Goal: Use online tool/utility: Utilize a website feature to perform a specific function

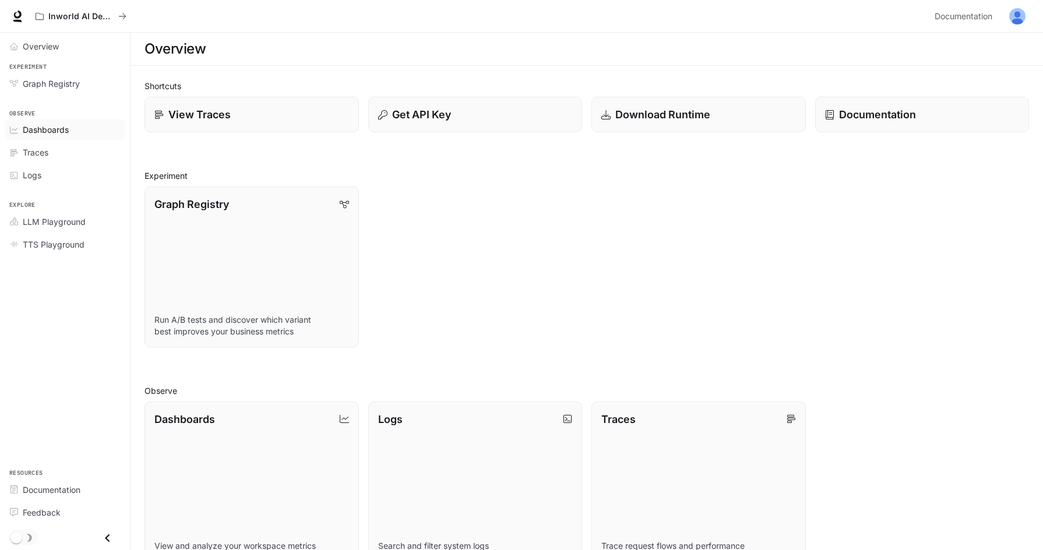
click at [59, 132] on span "Dashboards" at bounding box center [46, 130] width 46 height 12
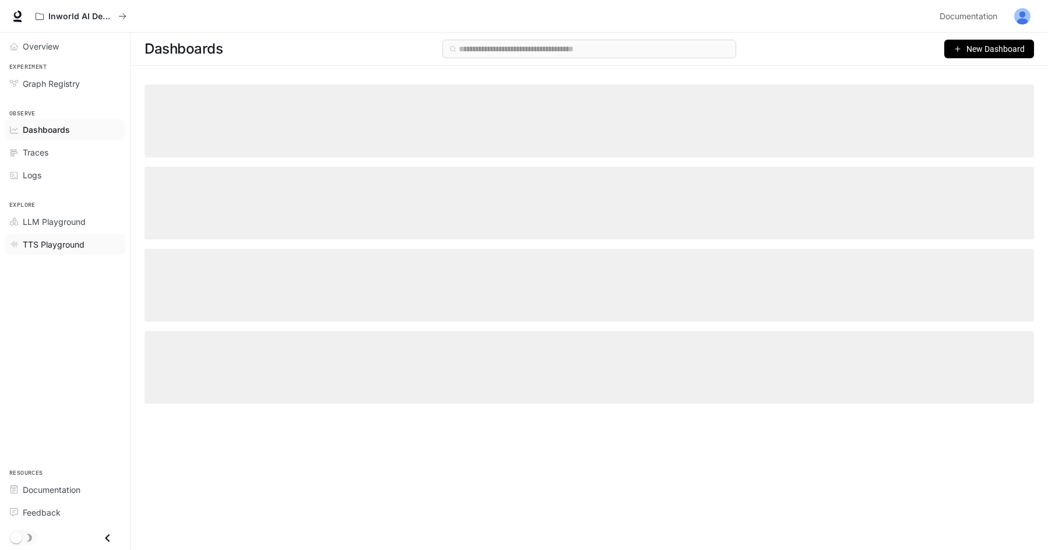
click at [93, 238] on div "TTS Playground" at bounding box center [71, 244] width 97 height 12
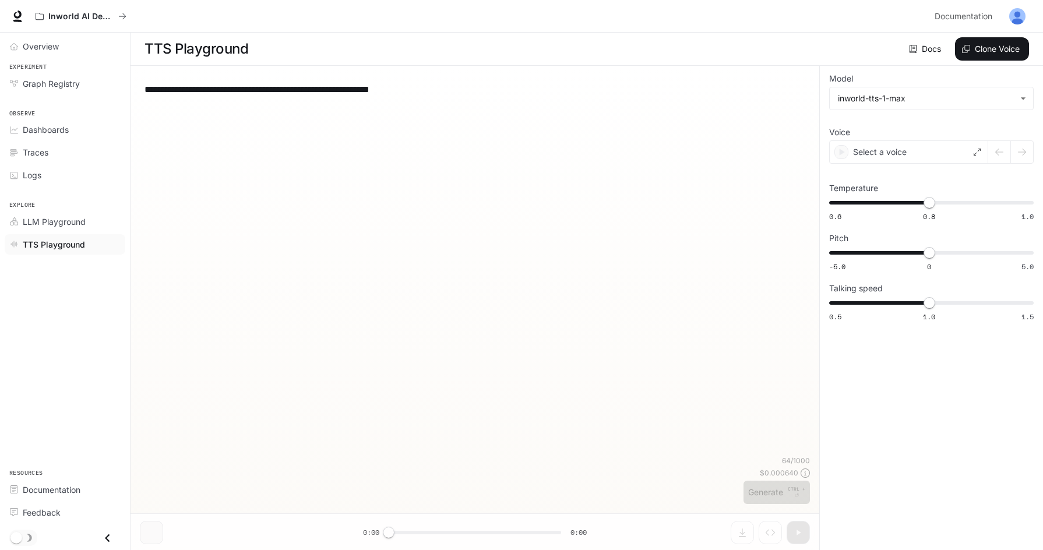
type input "**********"
type input "****"
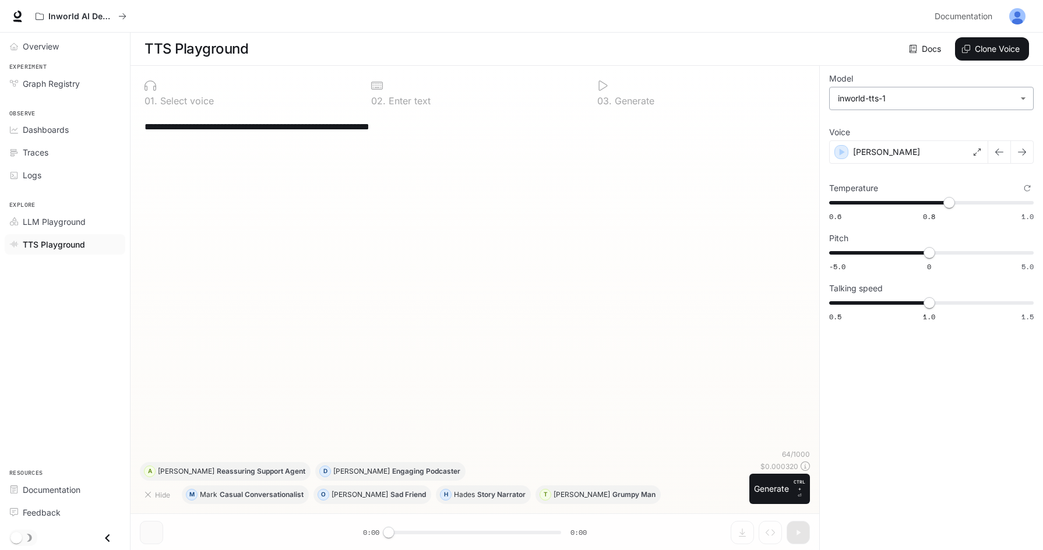
click at [957, 105] on body "**********" at bounding box center [521, 275] width 1043 height 551
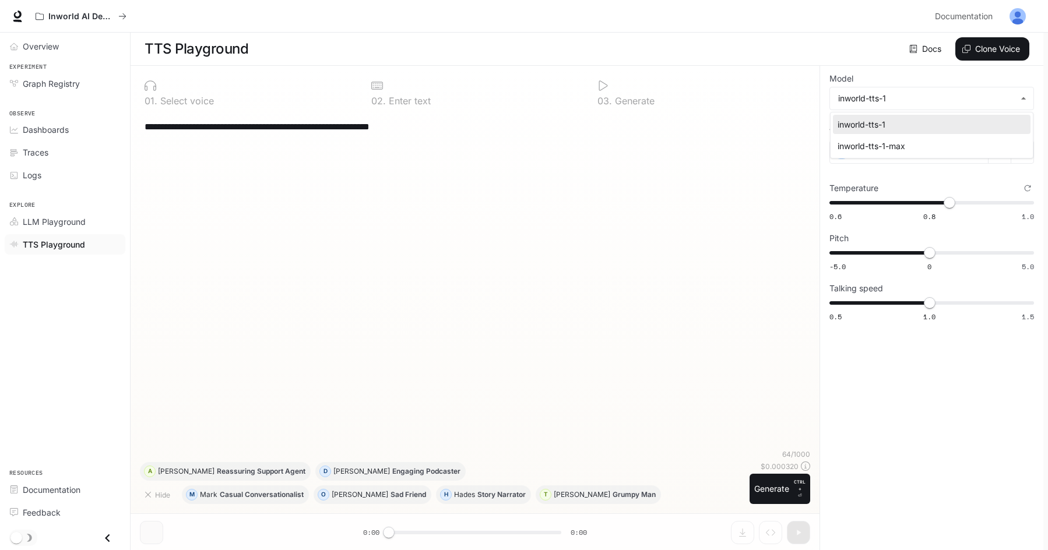
click at [937, 350] on div at bounding box center [524, 275] width 1048 height 550
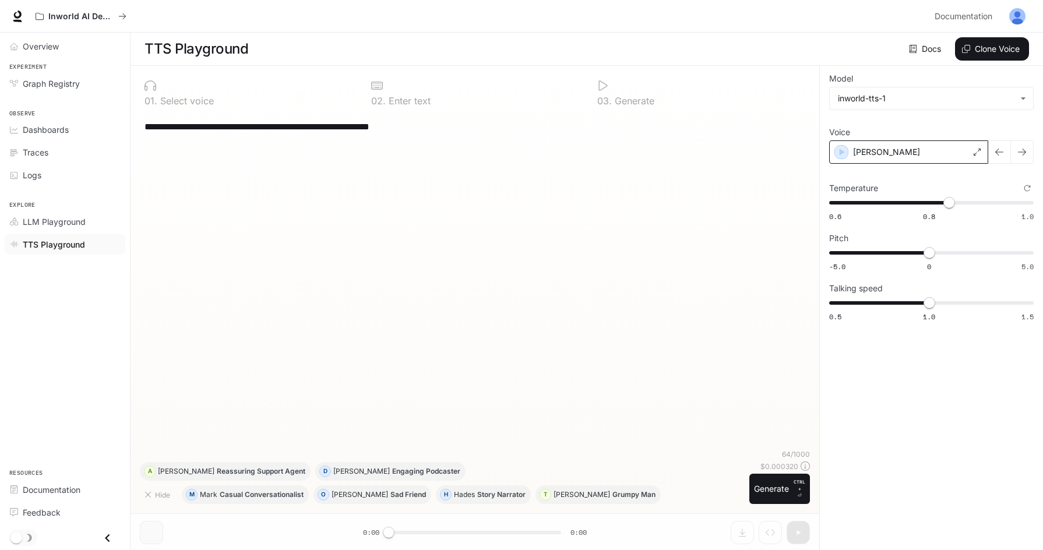
click at [941, 150] on div "[PERSON_NAME]" at bounding box center [908, 151] width 159 height 23
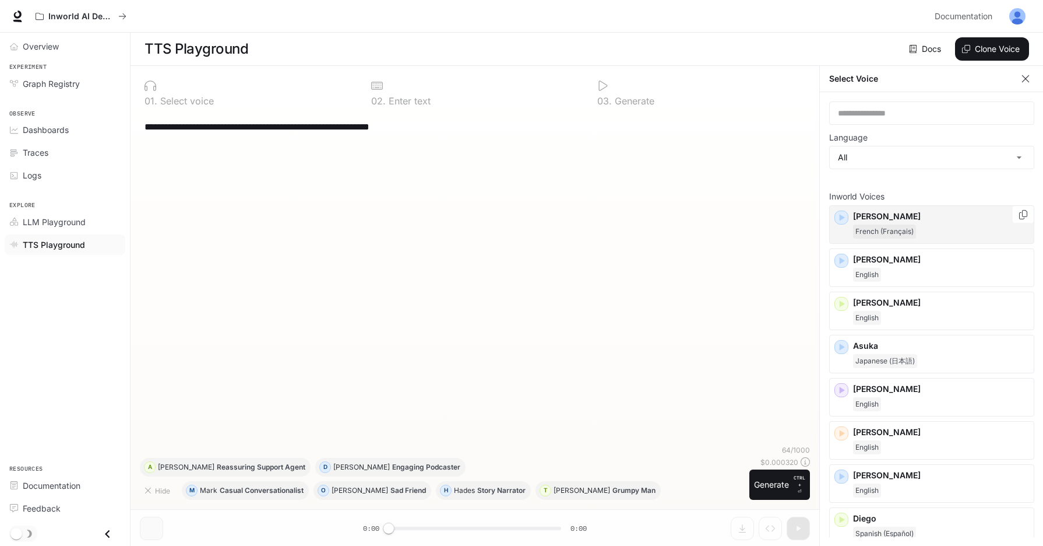
click at [845, 216] on icon "button" at bounding box center [842, 218] width 12 height 12
click at [843, 262] on icon "button" at bounding box center [842, 260] width 5 height 7
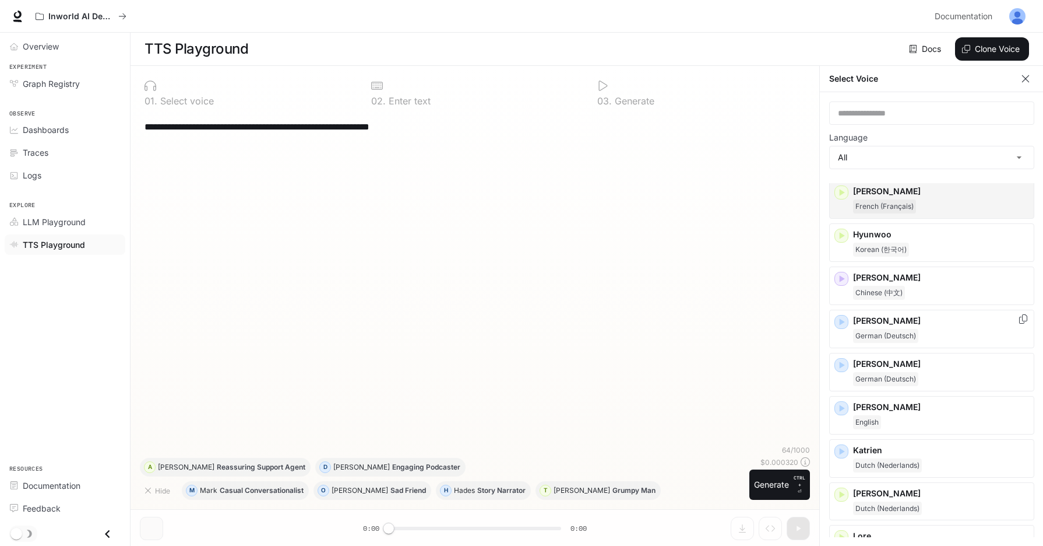
scroll to position [641, 0]
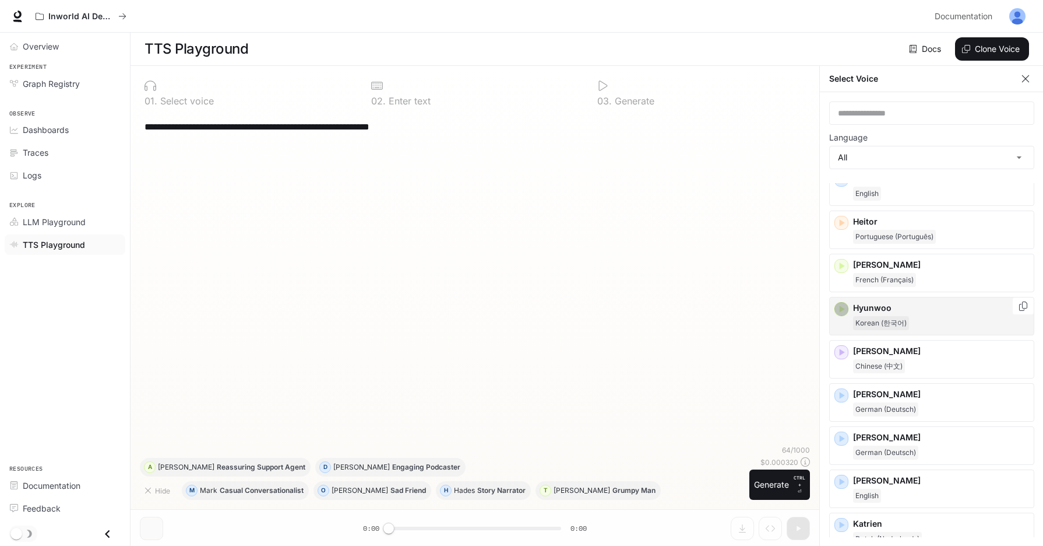
click at [840, 308] on icon "button" at bounding box center [842, 308] width 5 height 7
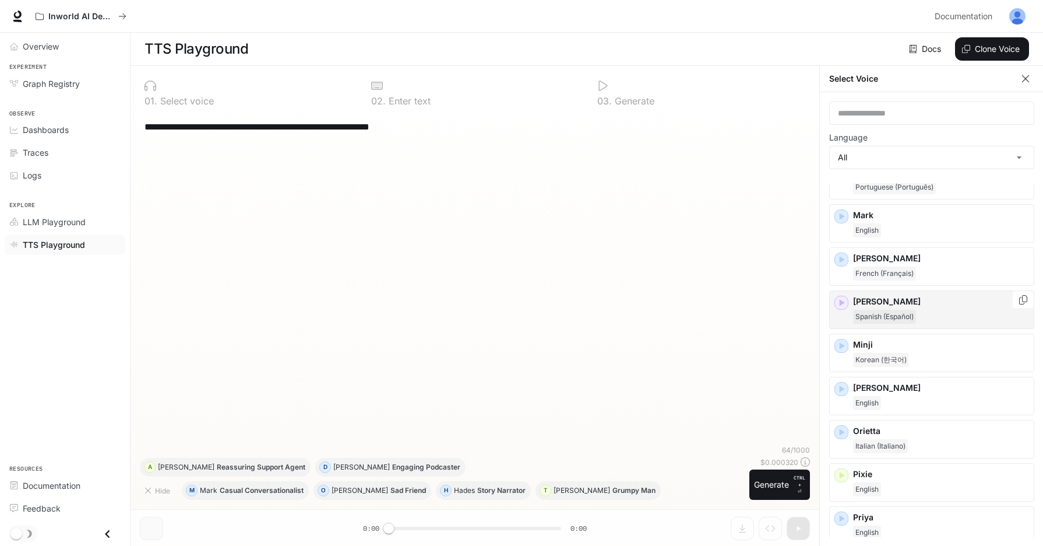
scroll to position [1166, 0]
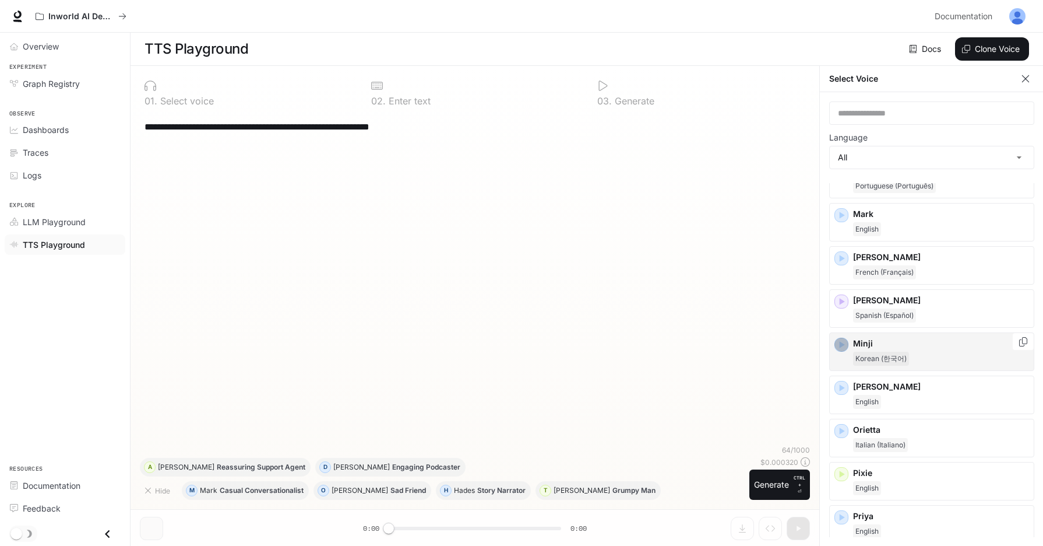
click at [840, 349] on icon "button" at bounding box center [842, 345] width 12 height 12
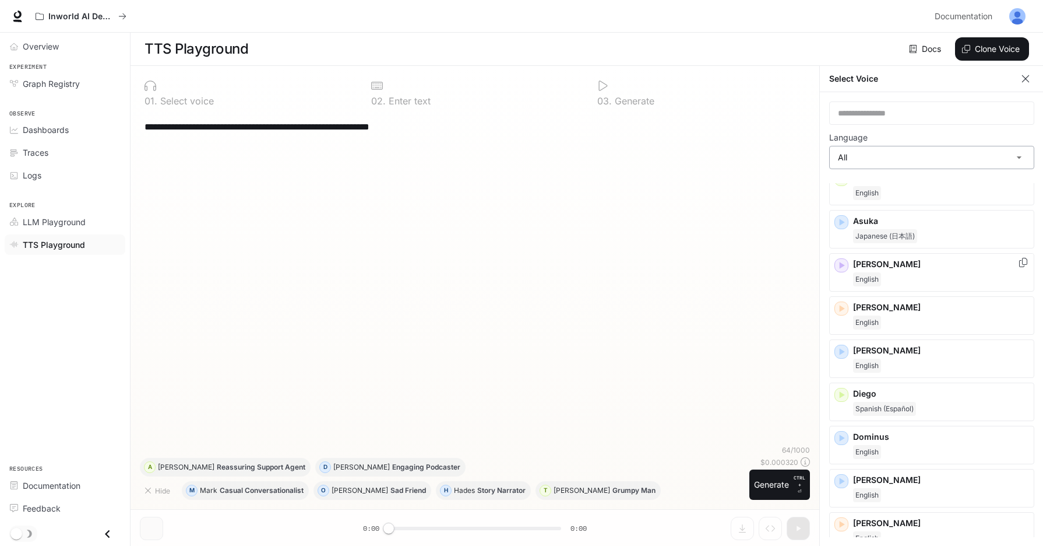
scroll to position [123, 0]
click at [945, 150] on body "**********" at bounding box center [524, 275] width 1048 height 551
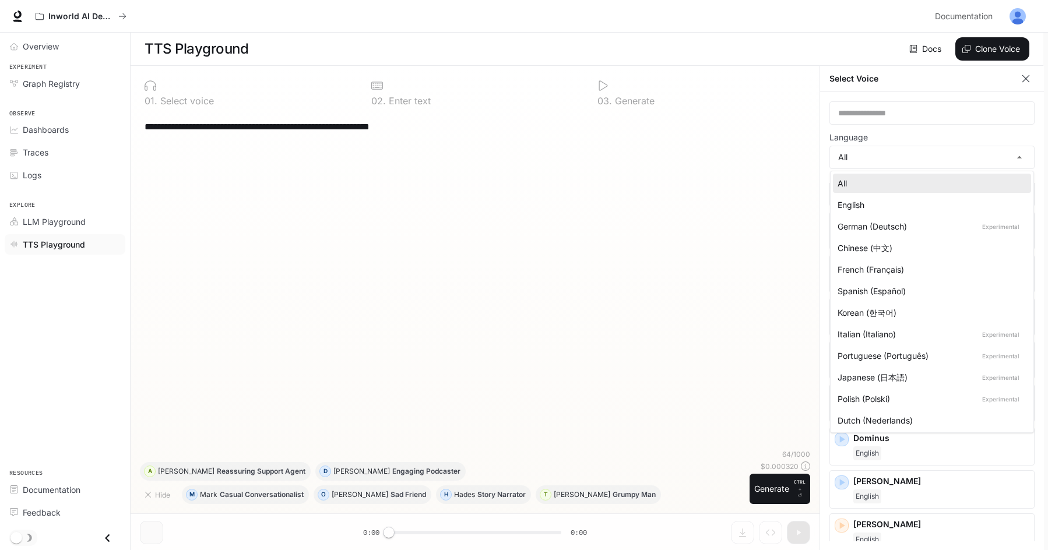
click at [915, 204] on div "English" at bounding box center [930, 205] width 184 height 12
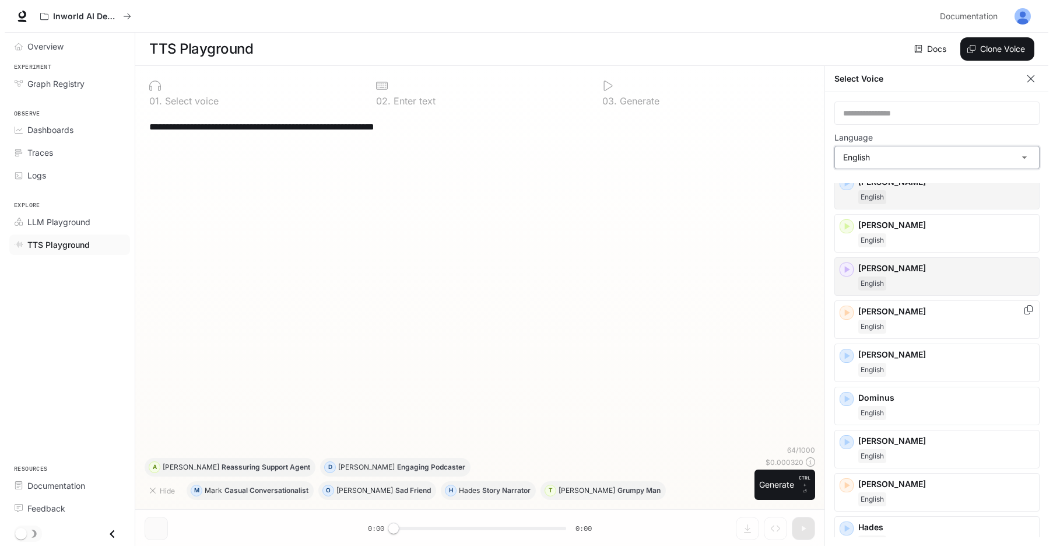
scroll to position [0, 0]
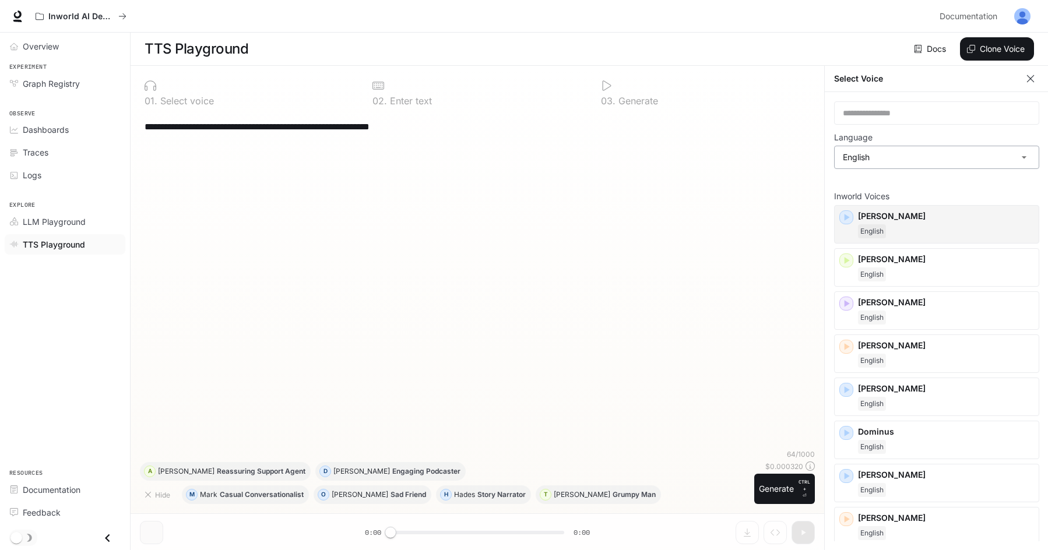
click at [955, 161] on body "**********" at bounding box center [524, 275] width 1048 height 551
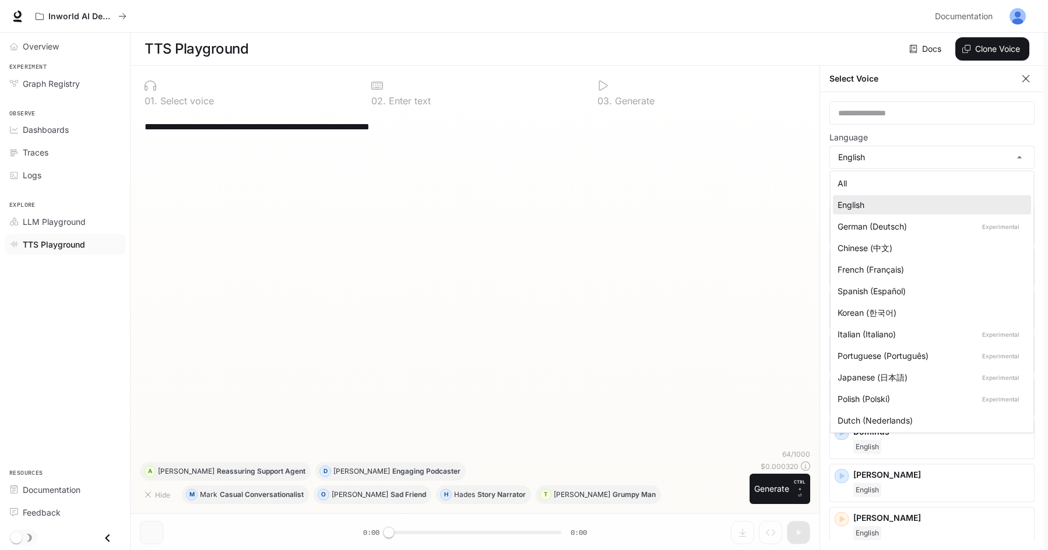
click at [911, 309] on div "Korean (한국어)" at bounding box center [930, 313] width 184 height 12
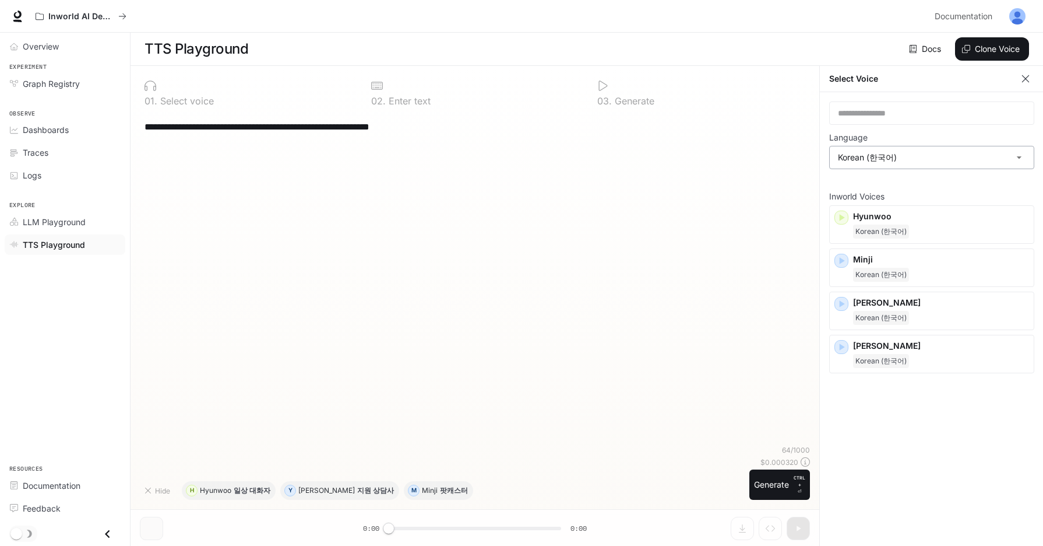
click at [899, 165] on body "**********" at bounding box center [521, 273] width 1043 height 546
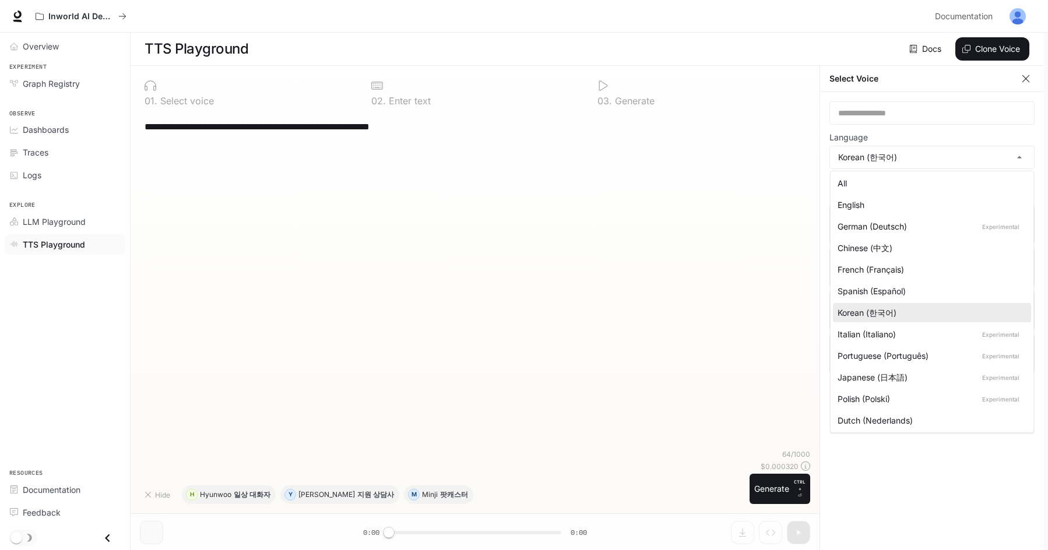
click at [898, 337] on div "Italian (Italiano) Experimental" at bounding box center [930, 334] width 184 height 12
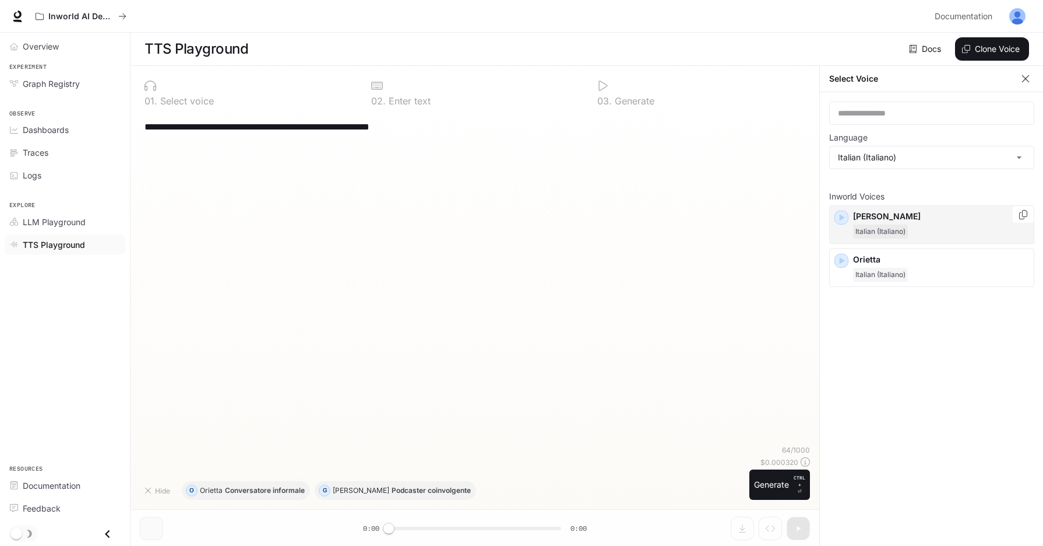
click at [839, 217] on icon "button" at bounding box center [842, 218] width 12 height 12
click at [968, 159] on body "**********" at bounding box center [521, 273] width 1043 height 546
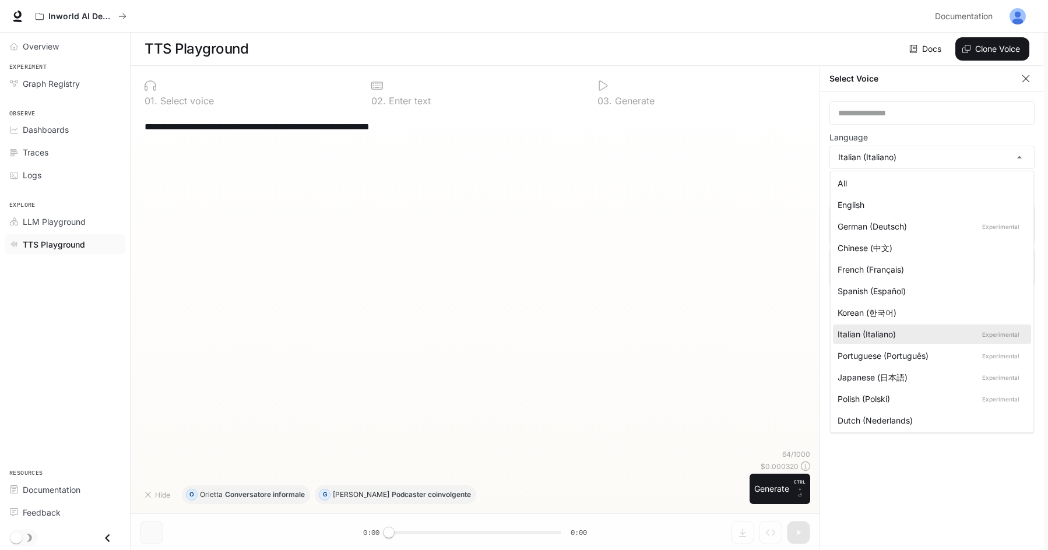
click at [913, 210] on div "English" at bounding box center [930, 205] width 184 height 12
type input "*****"
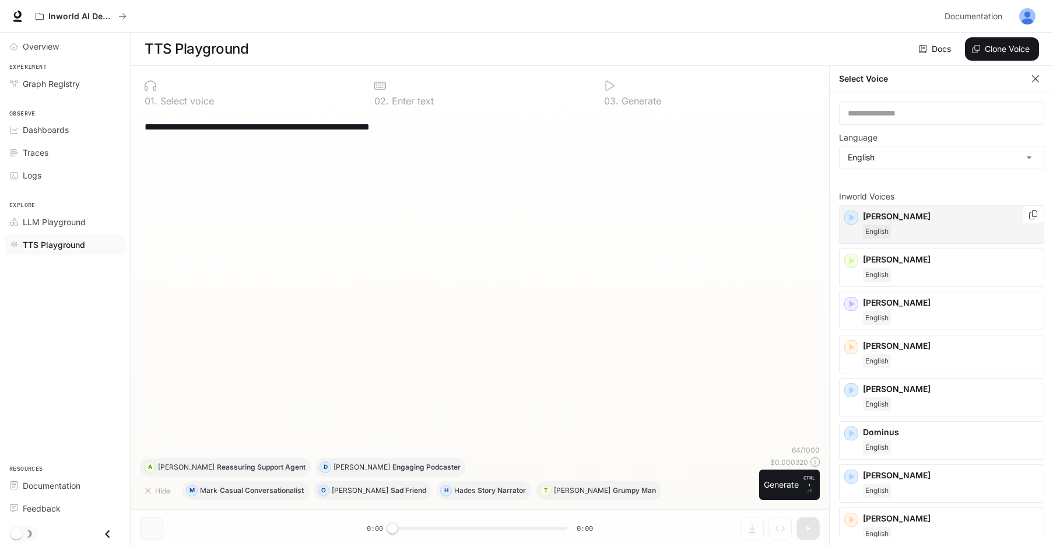
click at [854, 218] on icon "button" at bounding box center [851, 218] width 12 height 12
drag, startPoint x: 1026, startPoint y: 217, endPoint x: 1018, endPoint y: 219, distance: 8.3
click at [1027, 217] on icon "Copy Voice ID" at bounding box center [1033, 214] width 12 height 9
click at [979, 224] on div "English" at bounding box center [951, 231] width 176 height 14
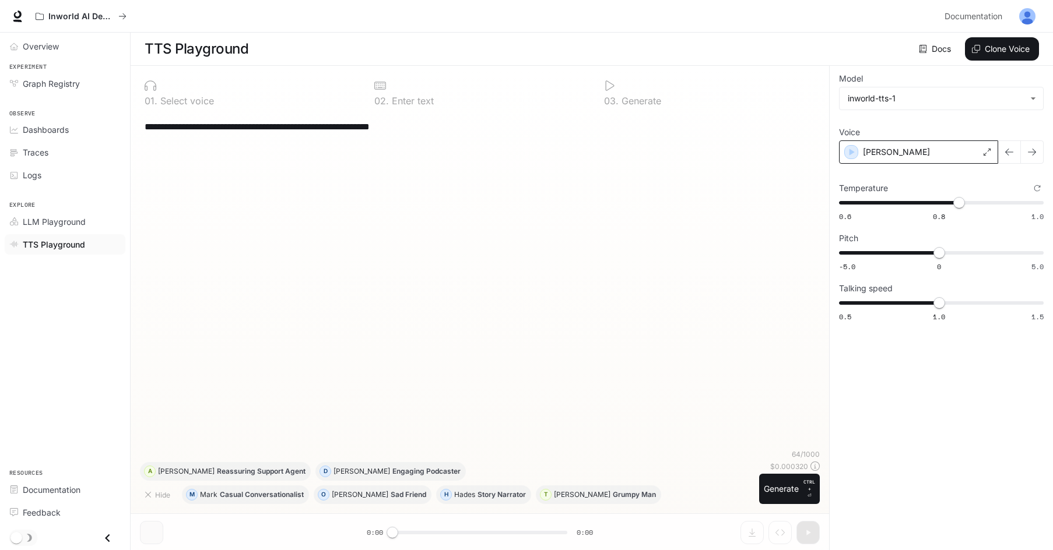
click at [977, 156] on div "[PERSON_NAME]" at bounding box center [918, 151] width 159 height 23
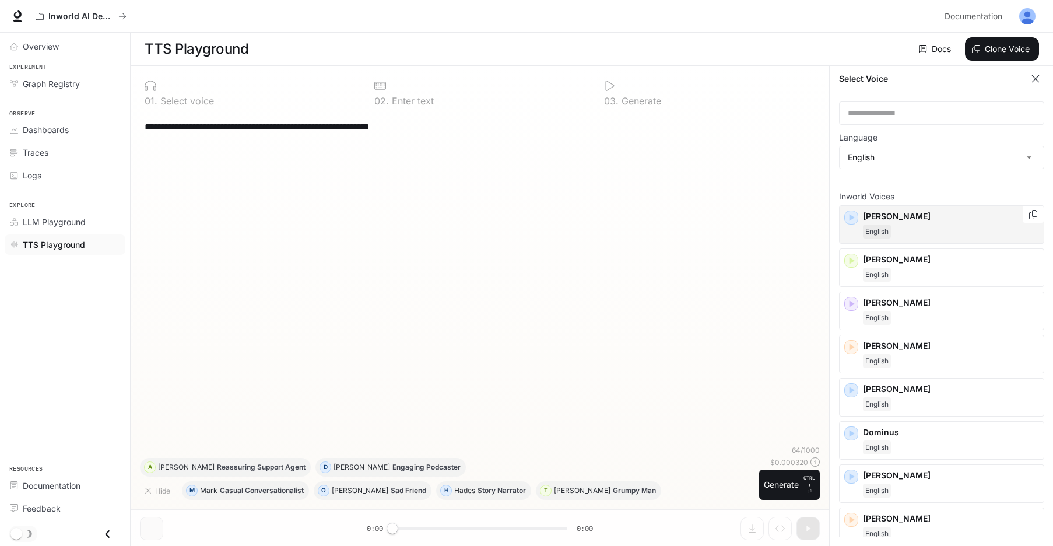
click at [1027, 217] on icon "Copy Voice ID" at bounding box center [1033, 214] width 12 height 9
click at [1027, 258] on icon "Copy Voice ID" at bounding box center [1033, 257] width 12 height 9
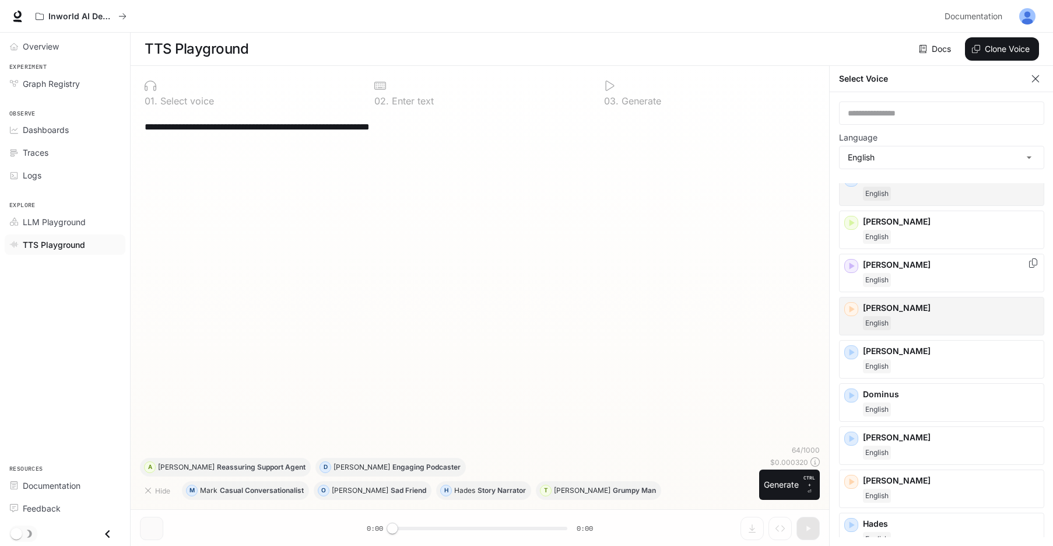
scroll to position [58, 0]
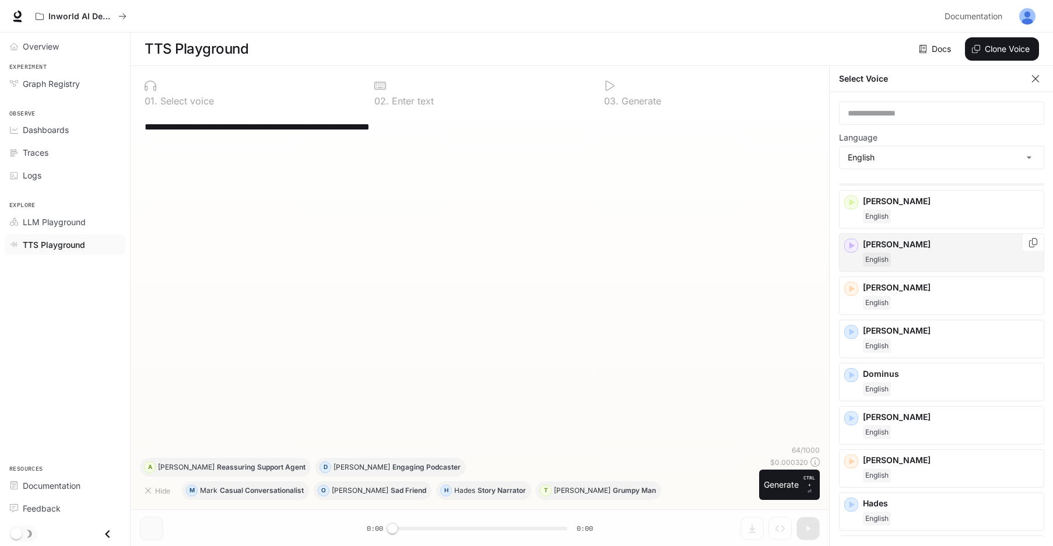
click at [853, 247] on icon "button" at bounding box center [851, 246] width 12 height 12
click at [1027, 245] on icon "Copy Voice ID" at bounding box center [1033, 242] width 12 height 9
click at [847, 289] on icon "button" at bounding box center [851, 289] width 12 height 12
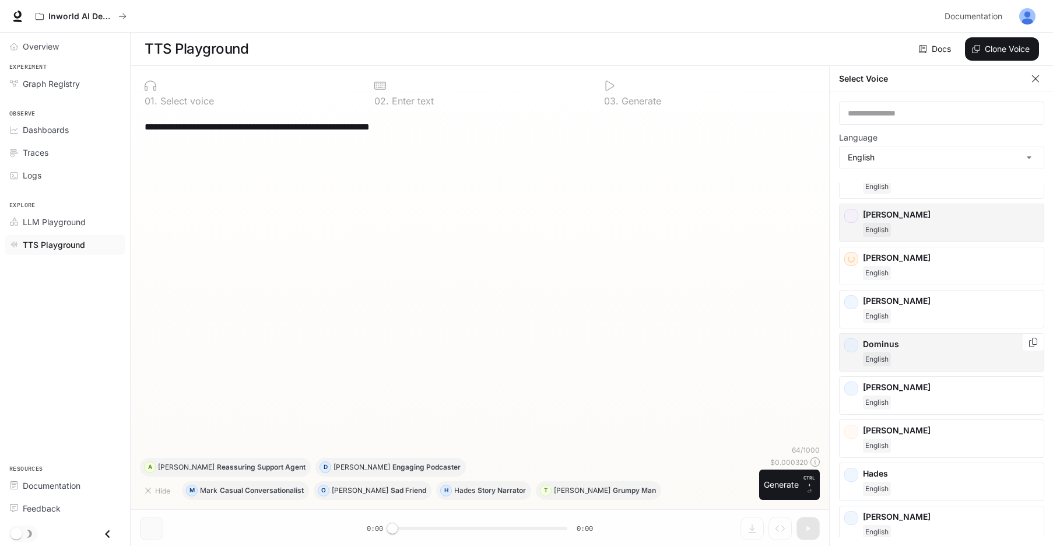
scroll to position [117, 0]
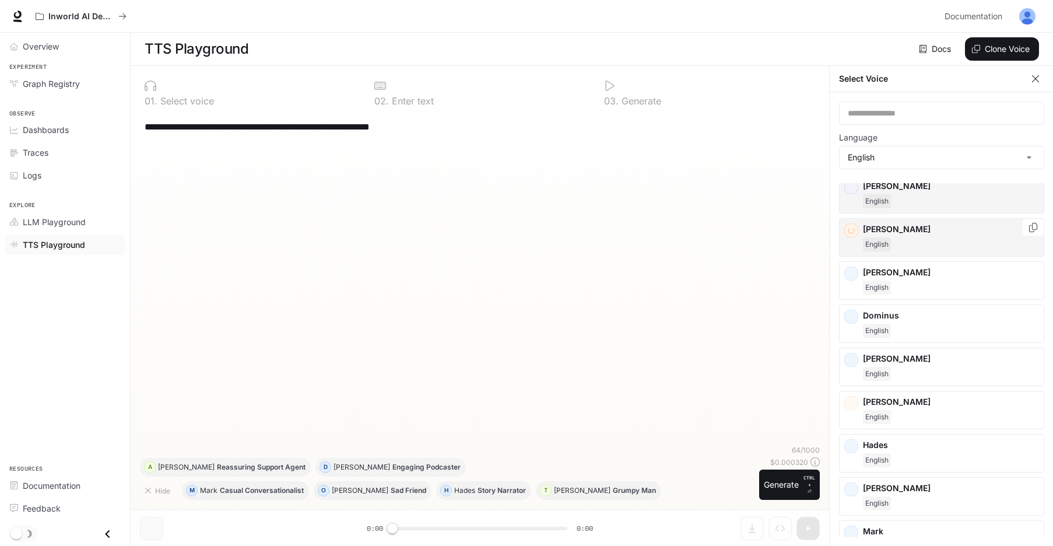
click at [1027, 229] on icon "Copy Voice ID" at bounding box center [1033, 227] width 12 height 9
drag, startPoint x: 854, startPoint y: 318, endPoint x: 855, endPoint y: 330, distance: 11.7
click at [854, 318] on icon "button" at bounding box center [851, 317] width 12 height 12
click at [849, 357] on div "[PERSON_NAME]" at bounding box center [941, 366] width 205 height 38
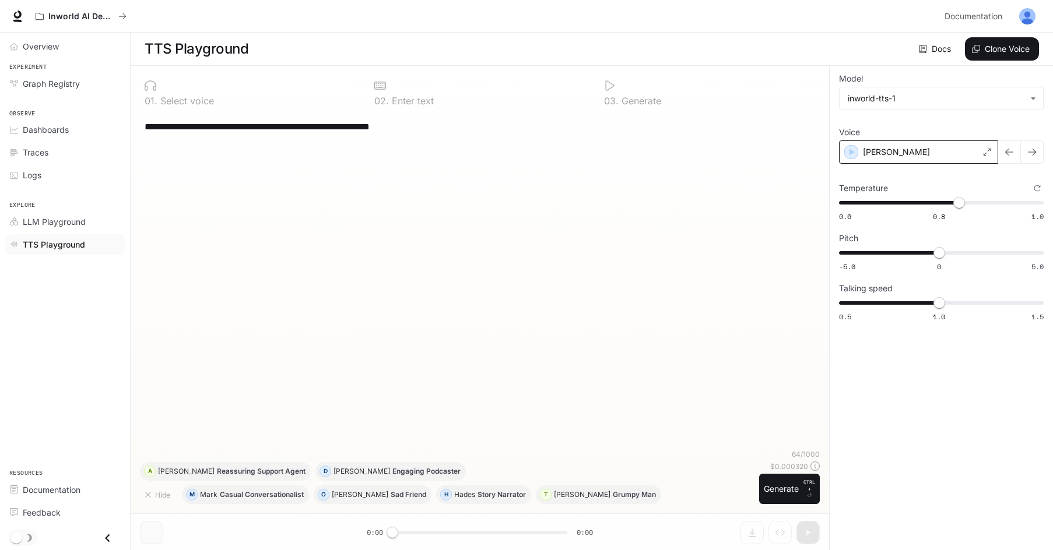
click at [987, 154] on icon at bounding box center [986, 152] width 7 height 7
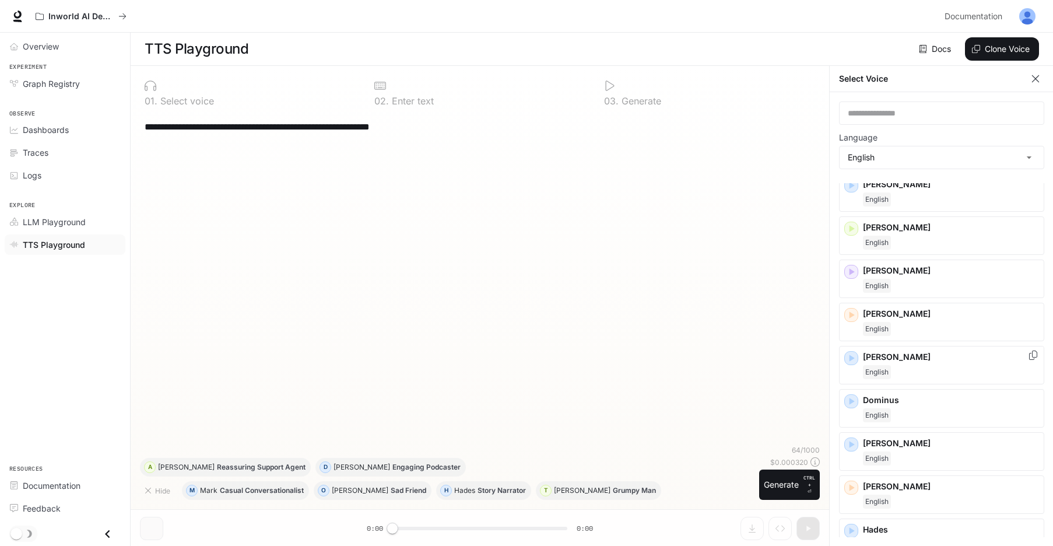
scroll to position [58, 0]
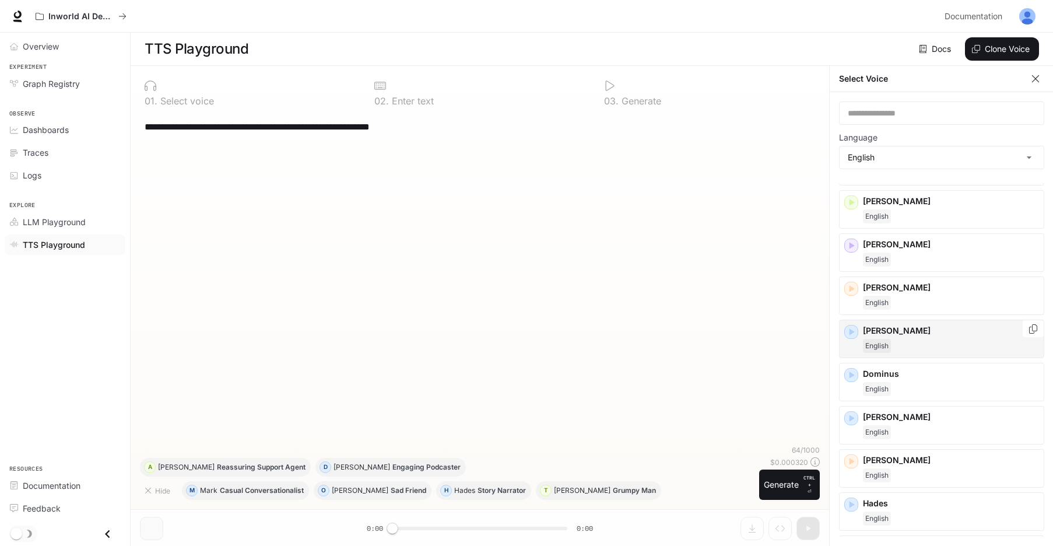
click at [902, 344] on div "English" at bounding box center [951, 346] width 176 height 14
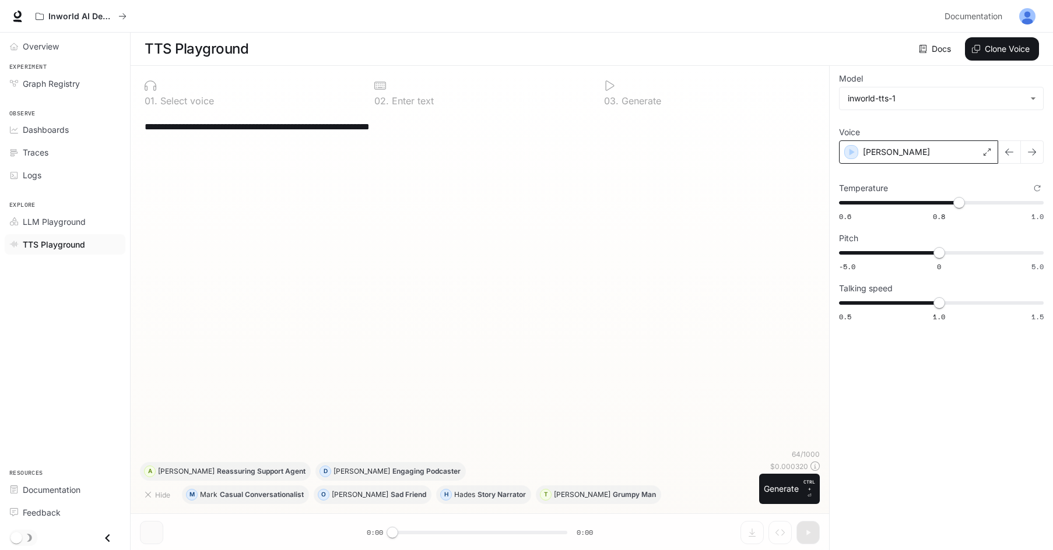
click at [920, 158] on div "[PERSON_NAME]" at bounding box center [918, 151] width 159 height 23
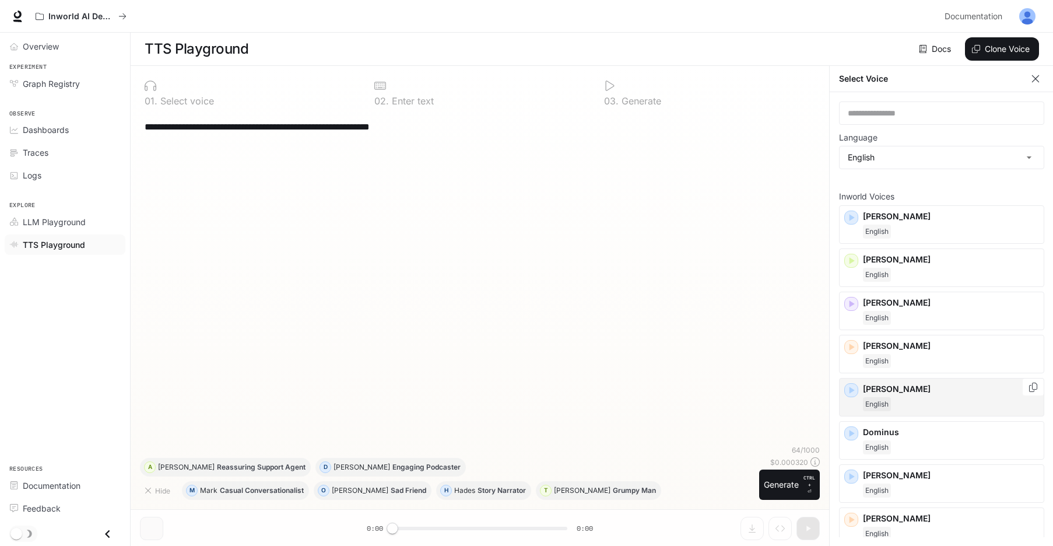
click at [852, 386] on icon "button" at bounding box center [851, 390] width 12 height 12
click at [1029, 386] on icon "Copy Voice ID" at bounding box center [1033, 386] width 12 height 9
